Goal: Information Seeking & Learning: Learn about a topic

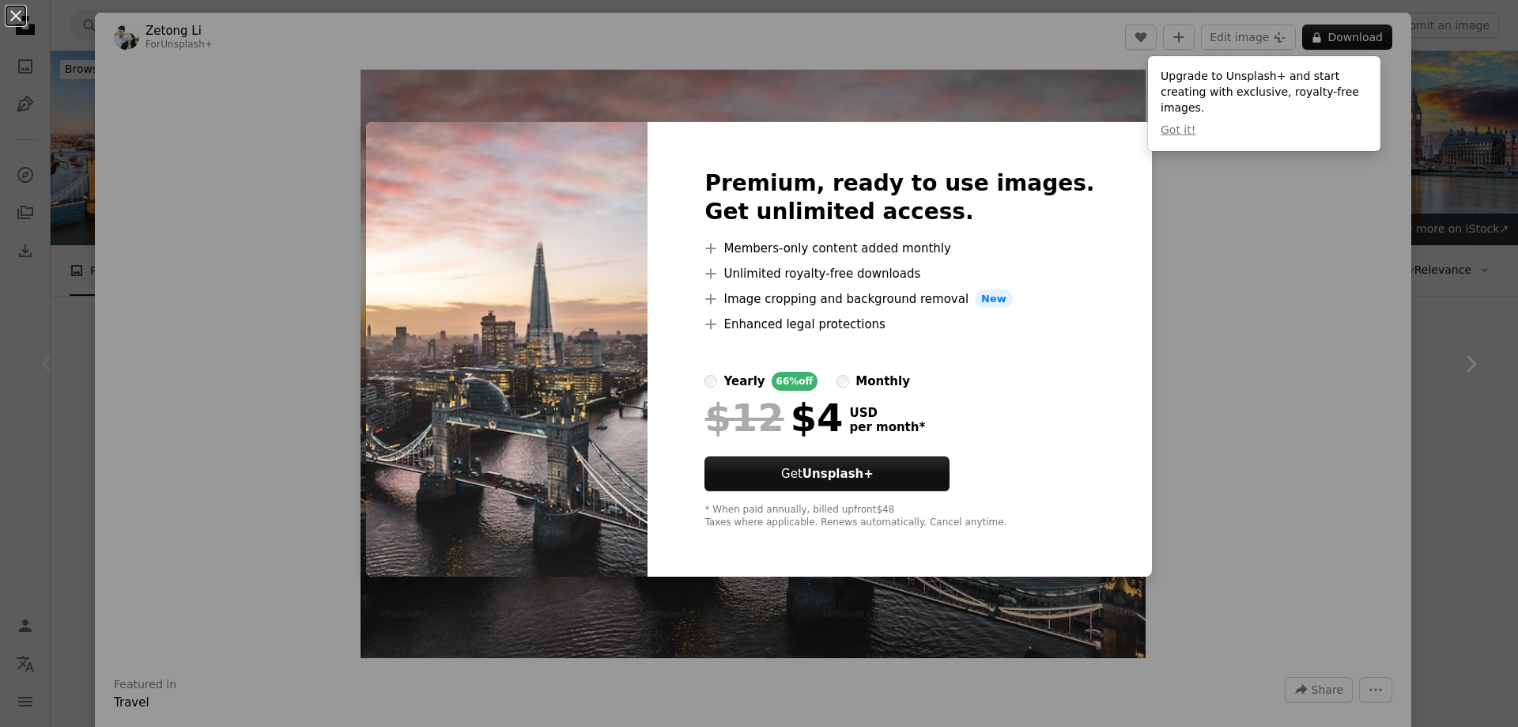
click at [1181, 432] on div "An X shape Premium, ready to use images. Get unlimited access. A plus sign Memb…" at bounding box center [759, 363] width 1518 height 727
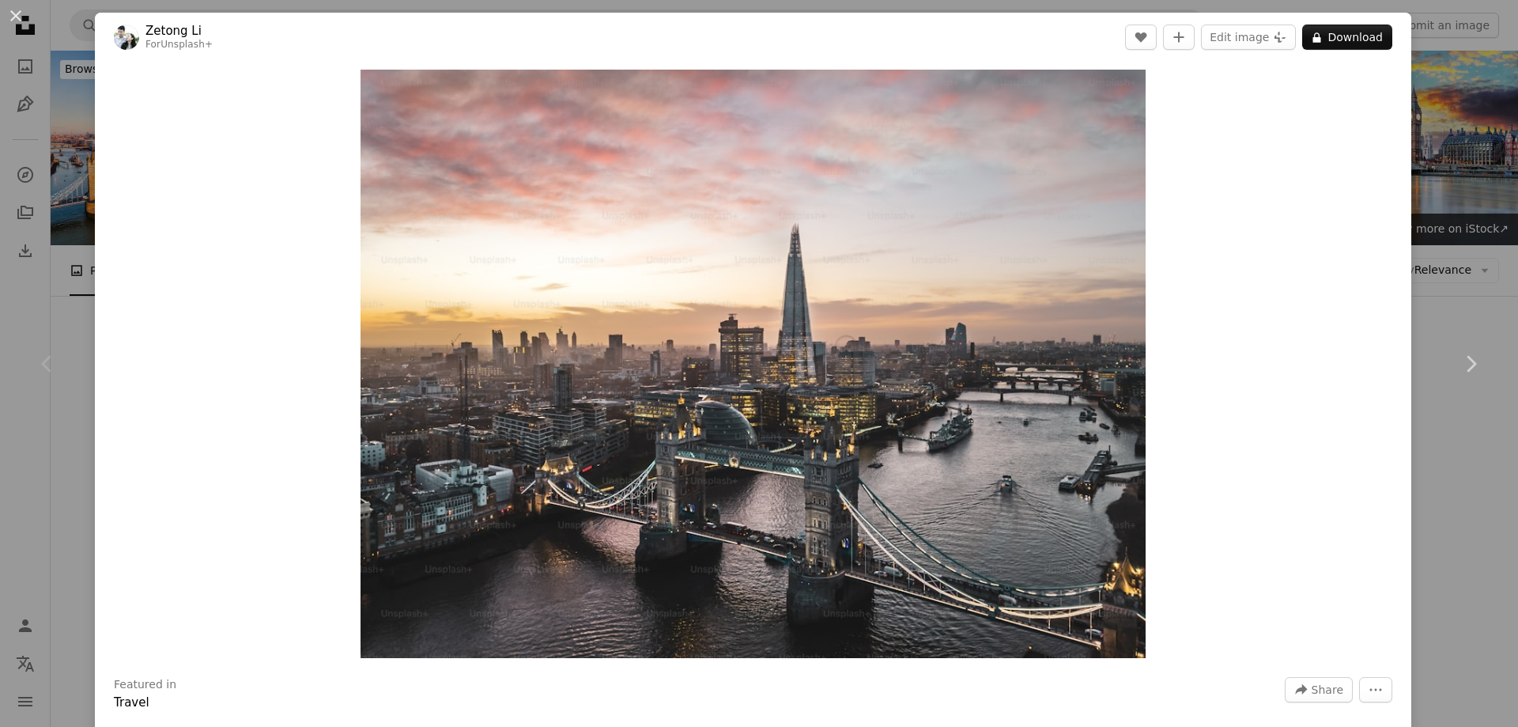
click at [72, 392] on div "Chevron left" at bounding box center [47, 364] width 95 height 152
click at [47, 356] on icon "Chevron left" at bounding box center [47, 363] width 25 height 25
click at [1451, 377] on link "Chevron right" at bounding box center [1470, 364] width 95 height 152
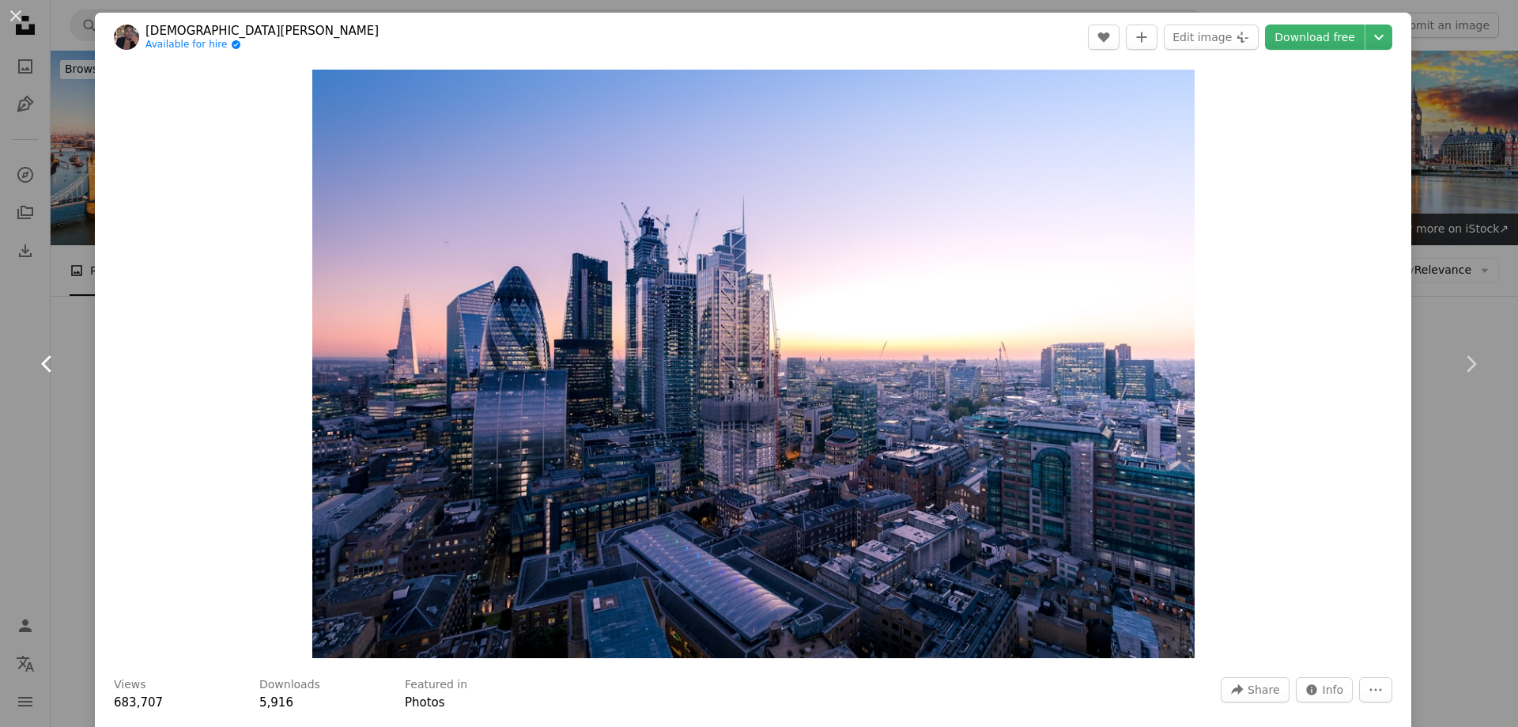
click at [2, 439] on link "Chevron left" at bounding box center [47, 364] width 95 height 152
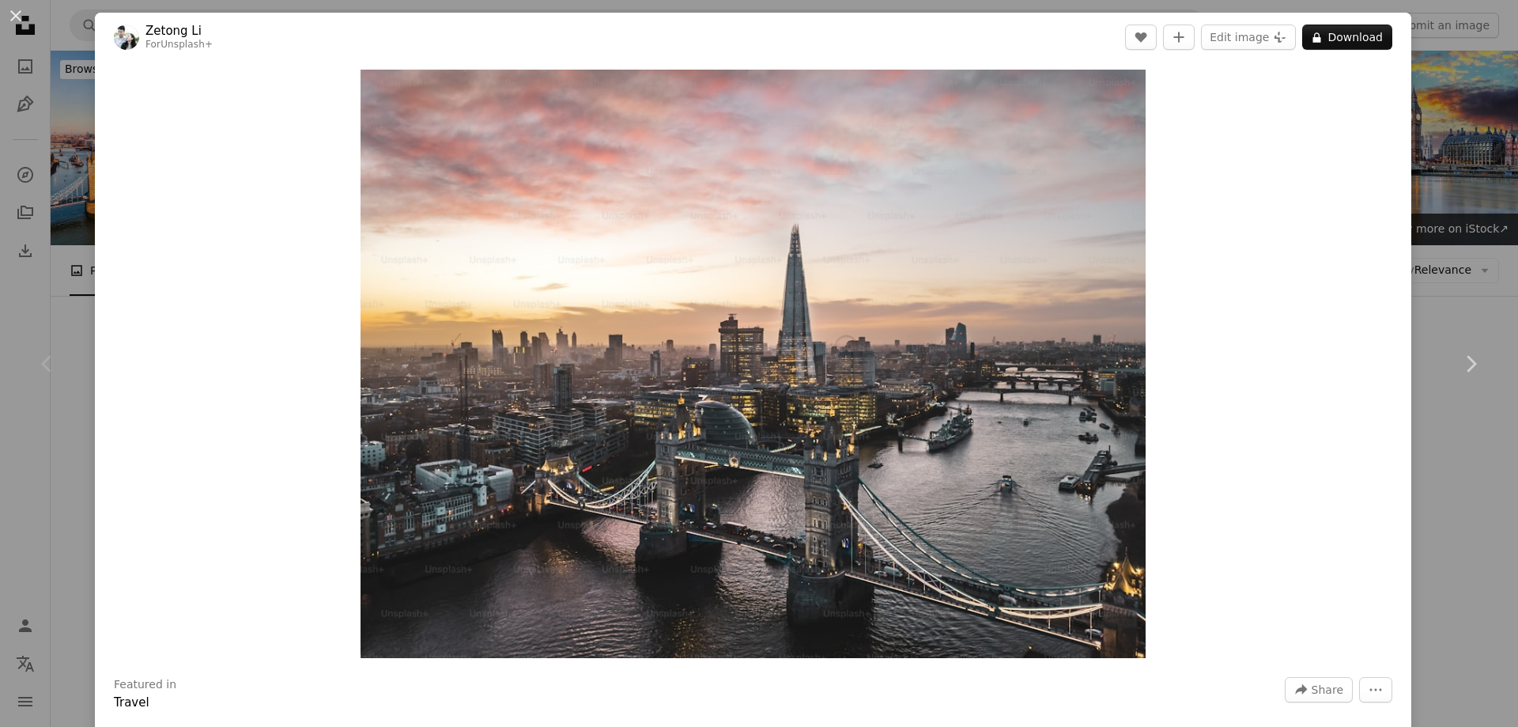
click at [37, 410] on div "Chevron left" at bounding box center [47, 364] width 95 height 152
click at [40, 406] on div "Chevron left" at bounding box center [47, 364] width 95 height 152
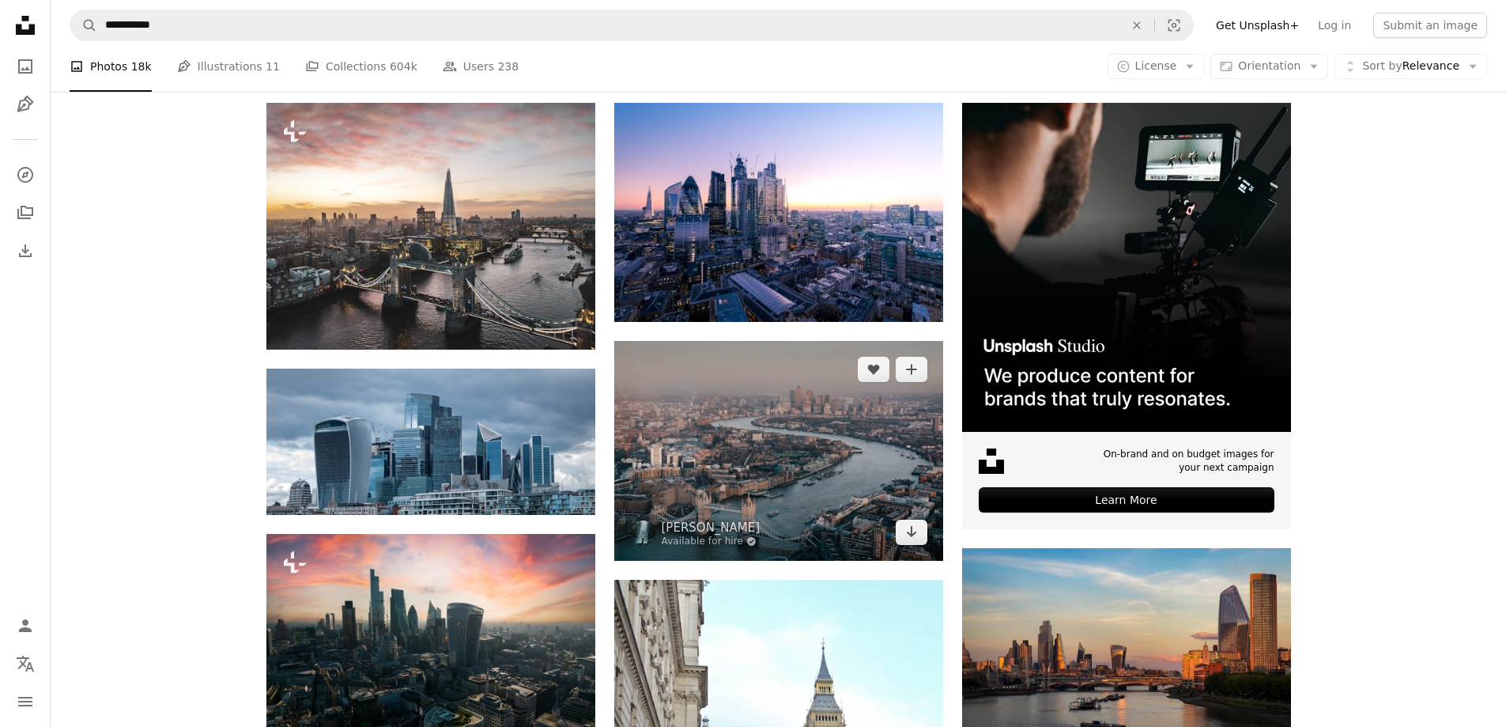
scroll to position [79, 0]
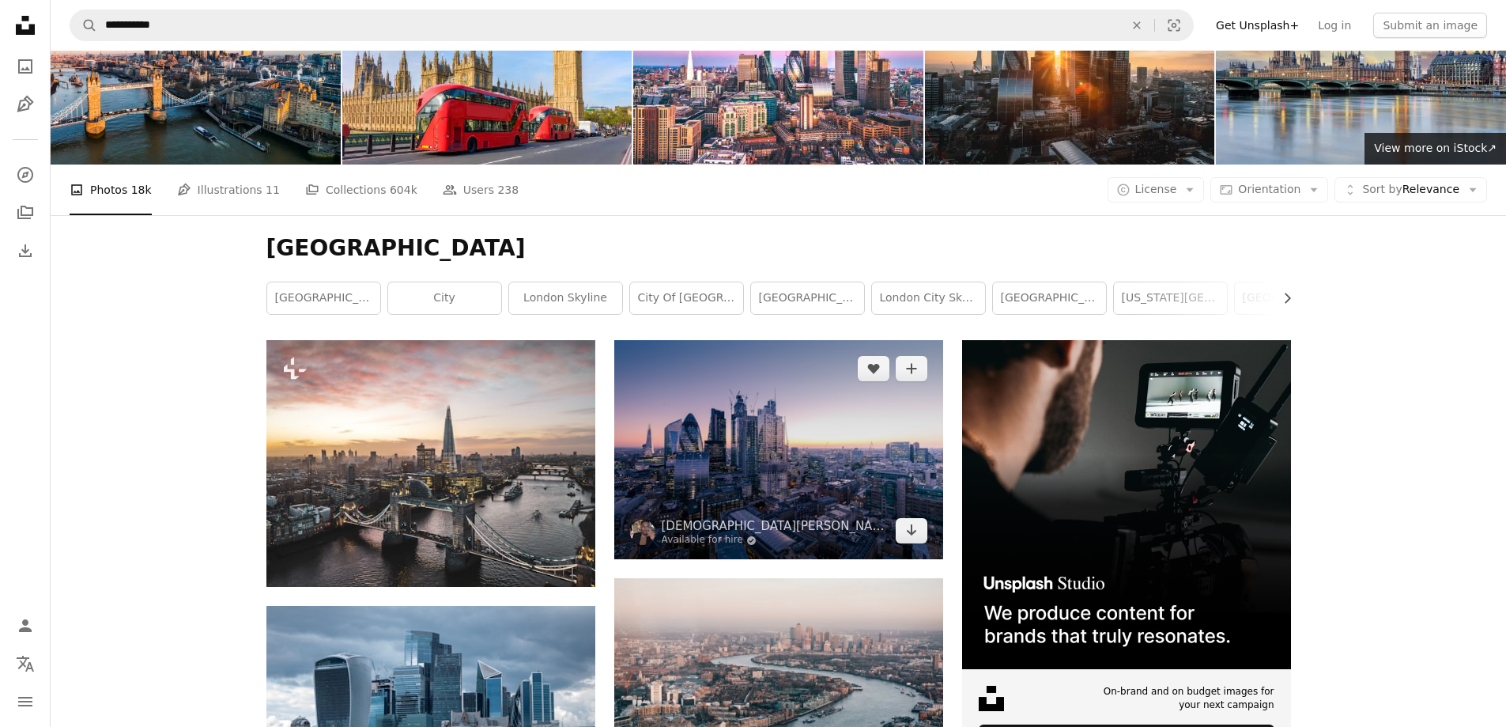
click at [758, 441] on img at bounding box center [778, 449] width 329 height 219
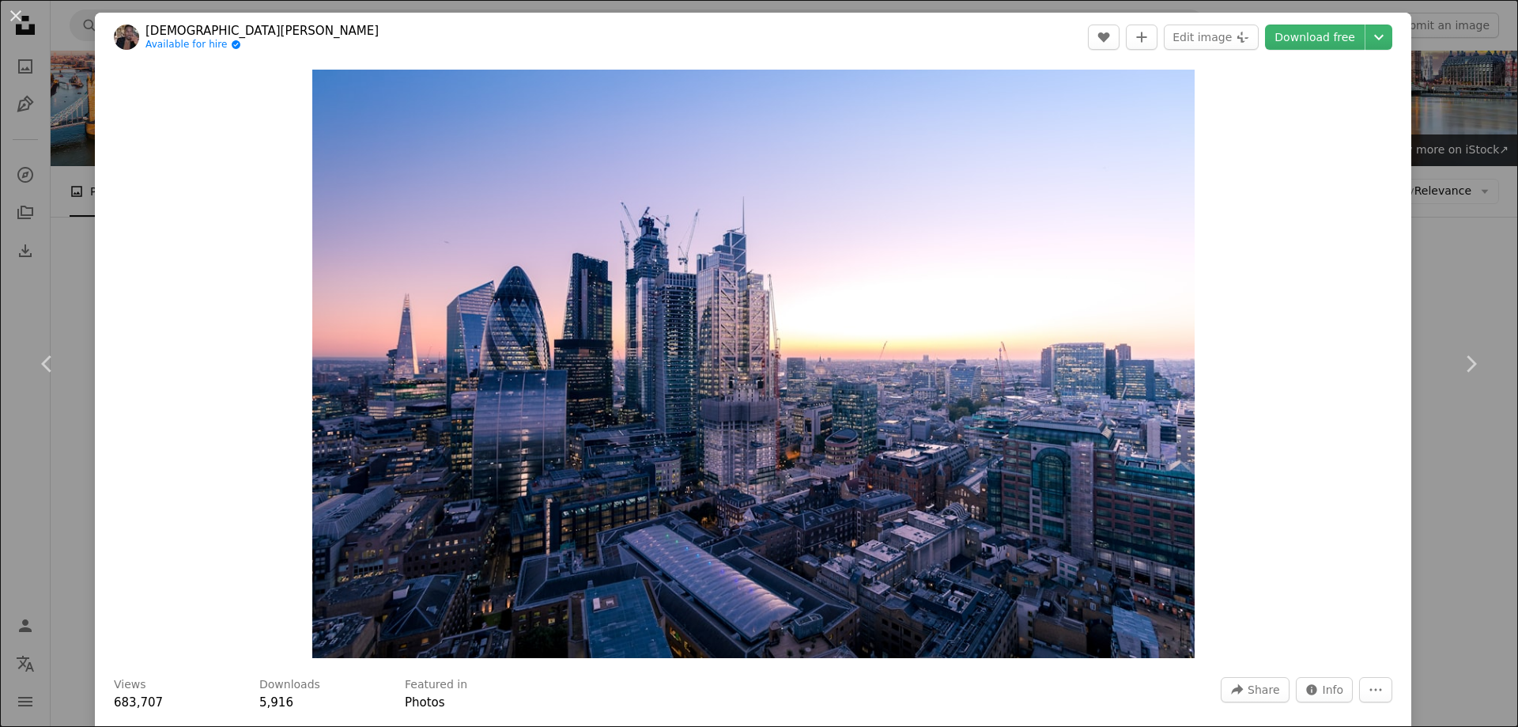
click at [51, 508] on div "An X shape Chevron left Chevron right [PERSON_NAME] Available for hire A checkm…" at bounding box center [759, 363] width 1518 height 727
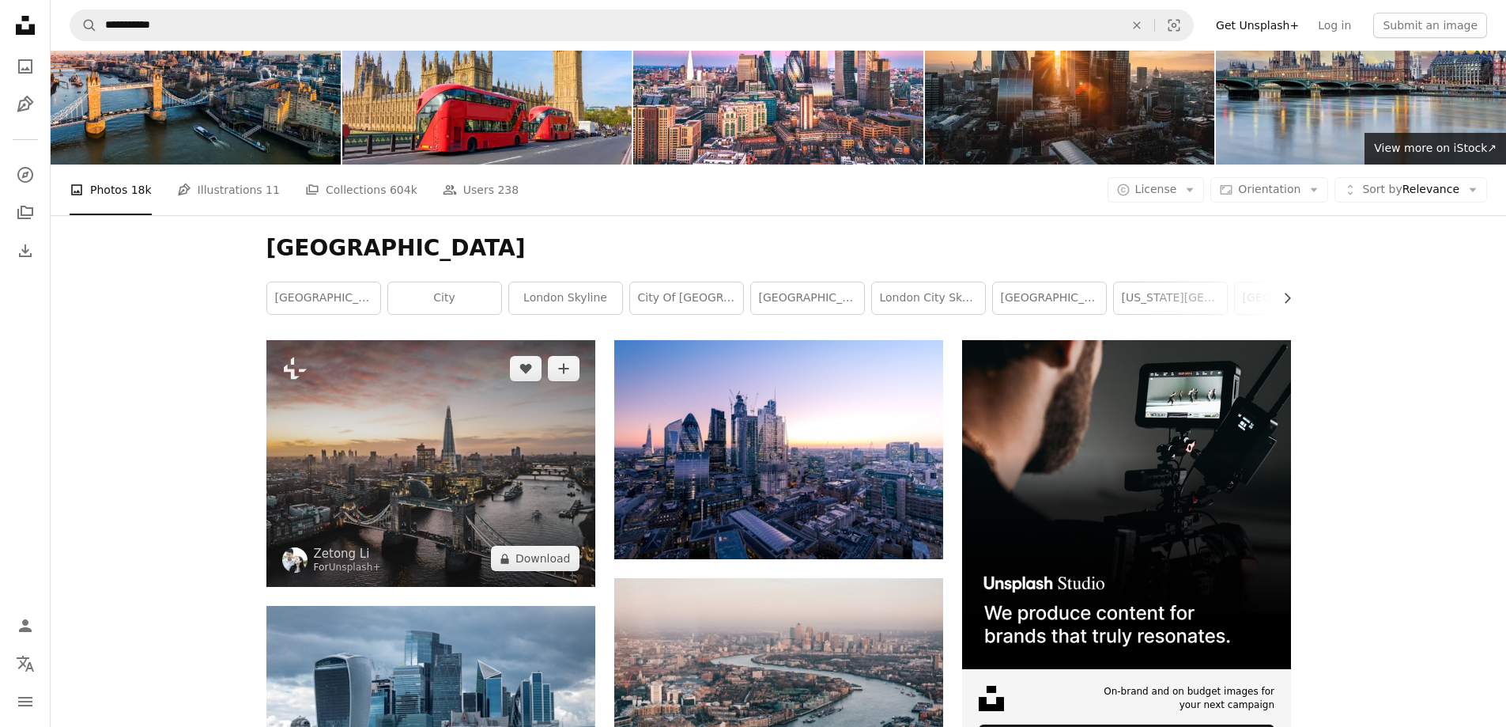
click at [421, 482] on img at bounding box center [430, 463] width 329 height 247
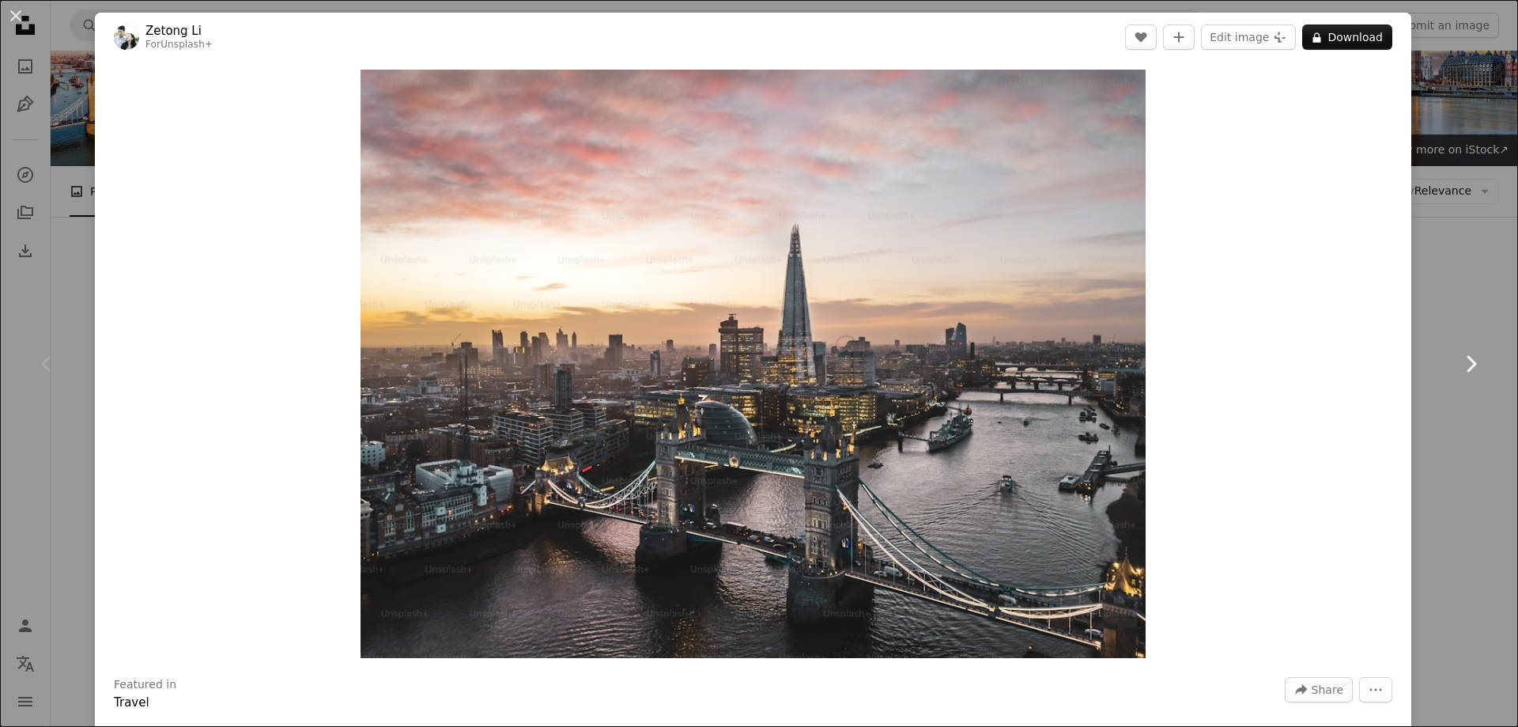
click at [1427, 297] on link "Chevron right" at bounding box center [1470, 364] width 95 height 152
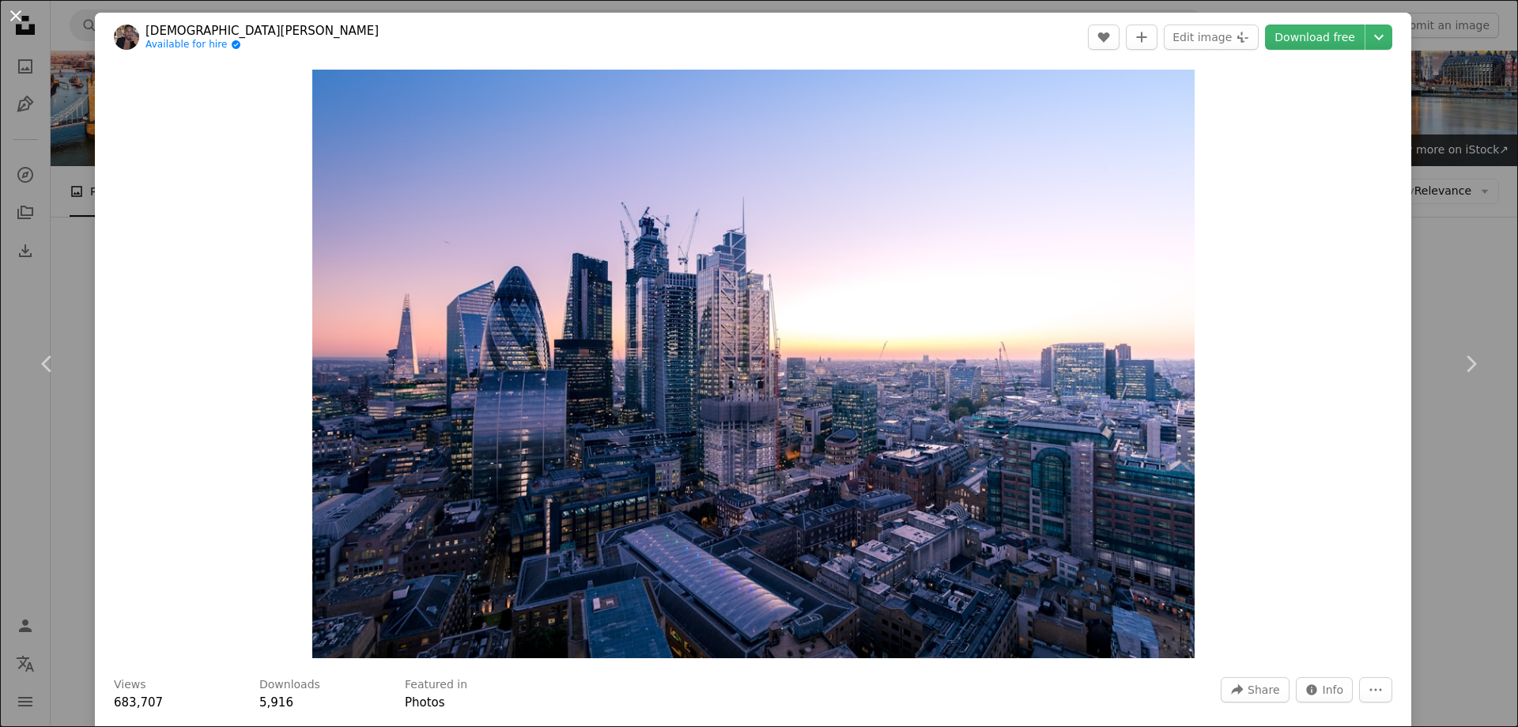
click at [17, 12] on button "An X shape" at bounding box center [15, 15] width 19 height 19
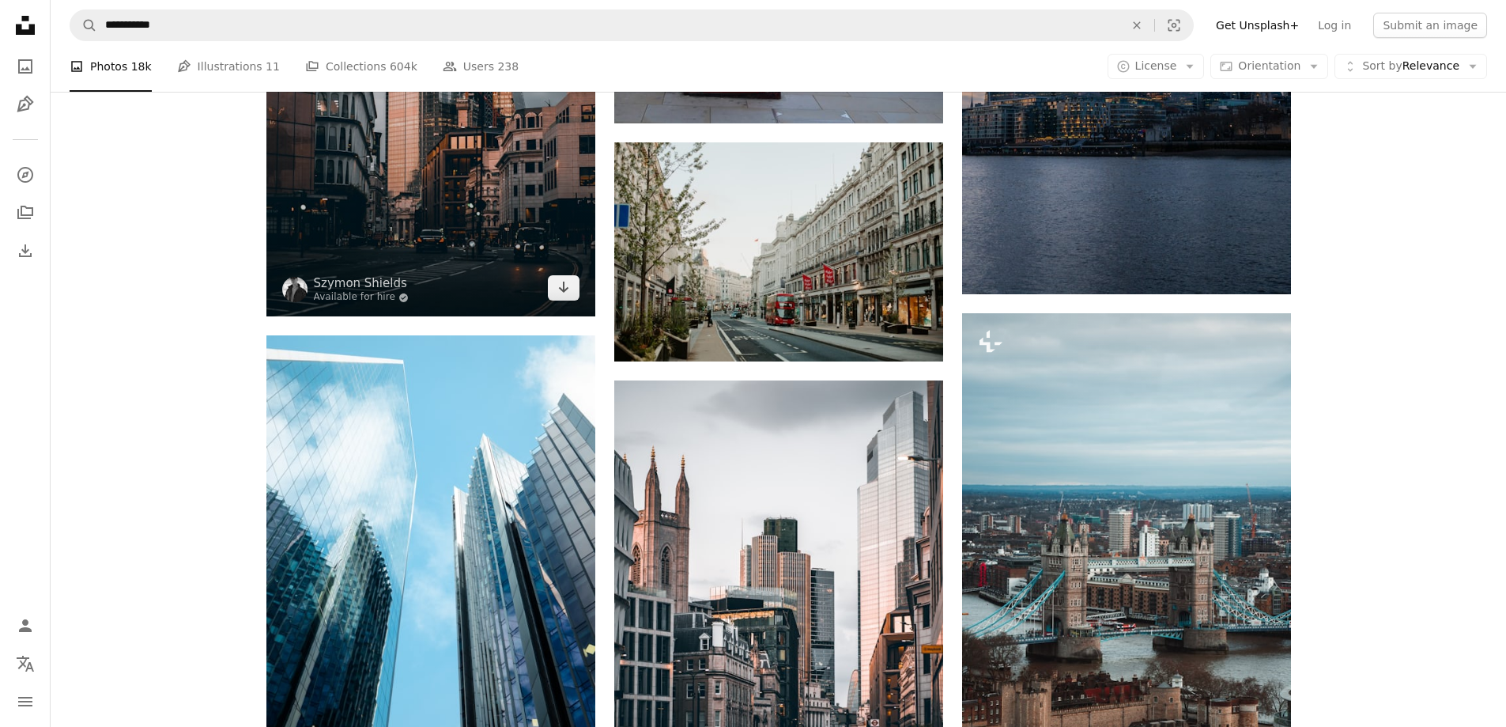
scroll to position [870, 0]
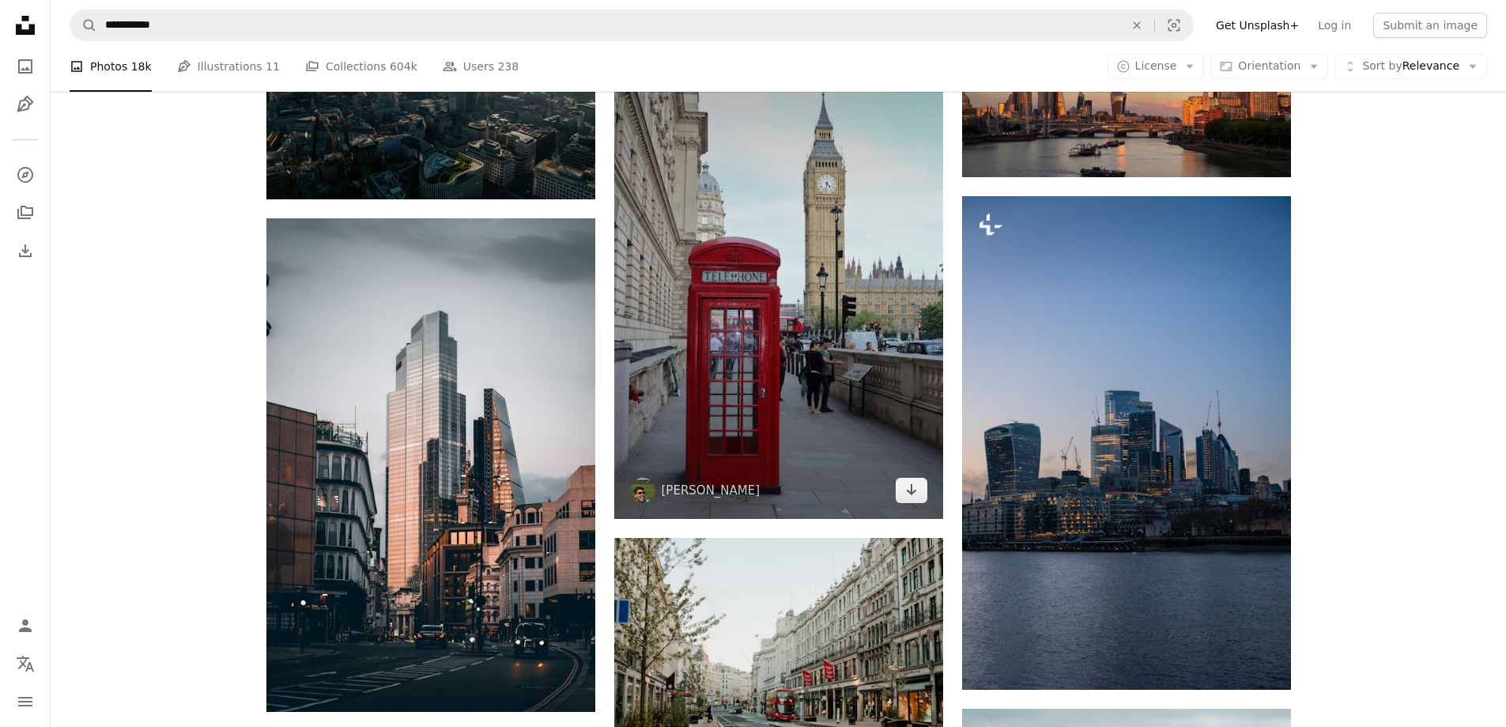
click at [850, 351] on img at bounding box center [778, 272] width 329 height 493
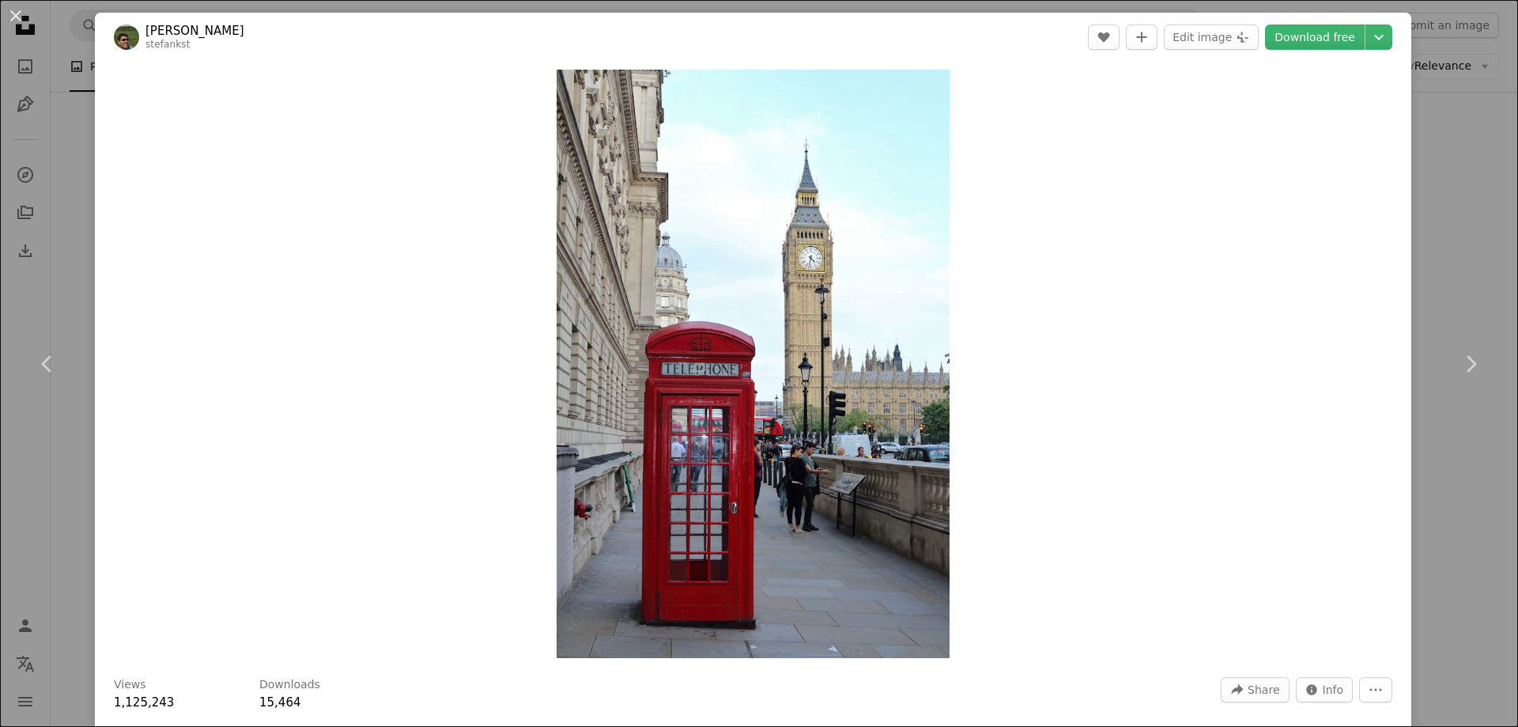
click at [1438, 141] on div "An X shape Chevron left Chevron right [PERSON_NAME] A heart A plus sign Edit im…" at bounding box center [759, 363] width 1518 height 727
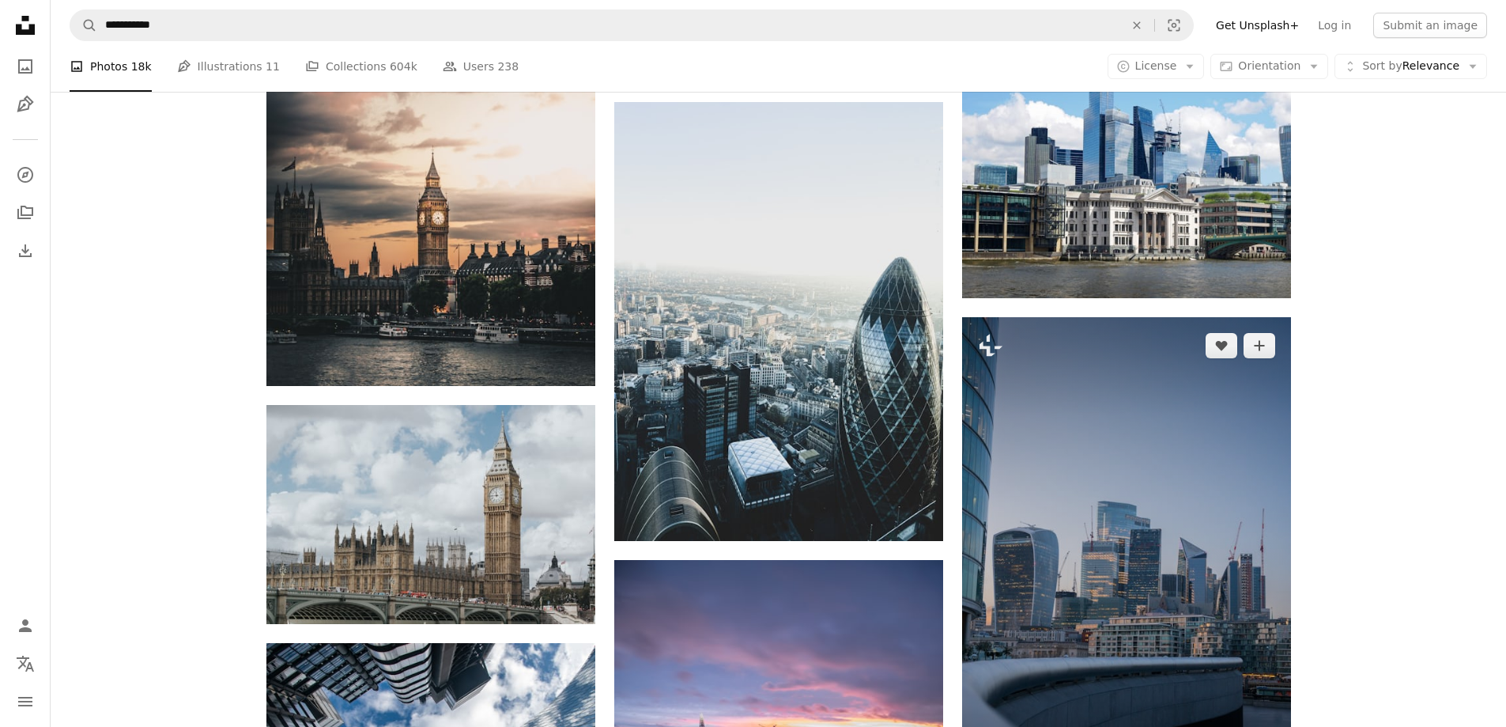
scroll to position [2214, 0]
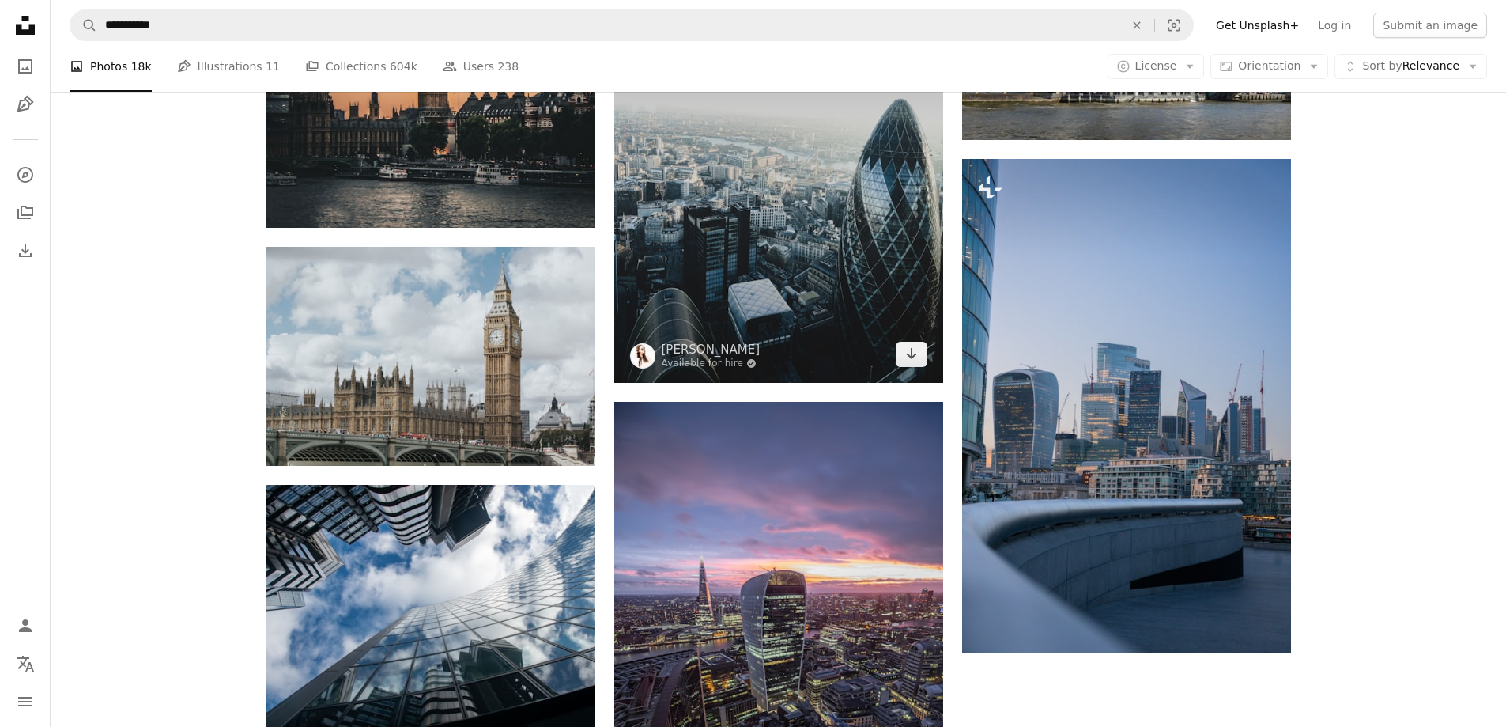
click at [787, 244] on img at bounding box center [778, 163] width 329 height 439
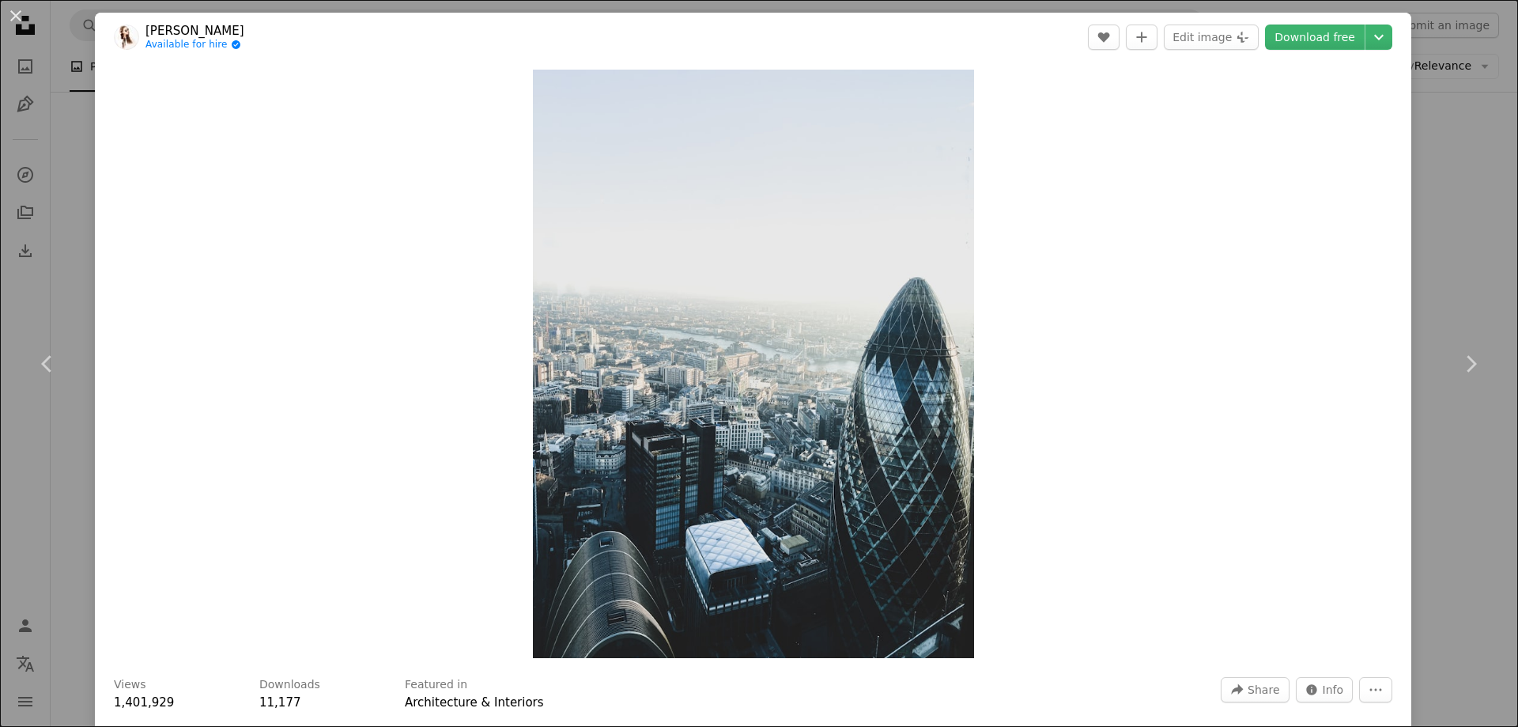
click at [83, 221] on div "An X shape Chevron left Chevron right [PERSON_NAME] Available for hire A checkm…" at bounding box center [759, 363] width 1518 height 727
